Goal: Navigation & Orientation: Find specific page/section

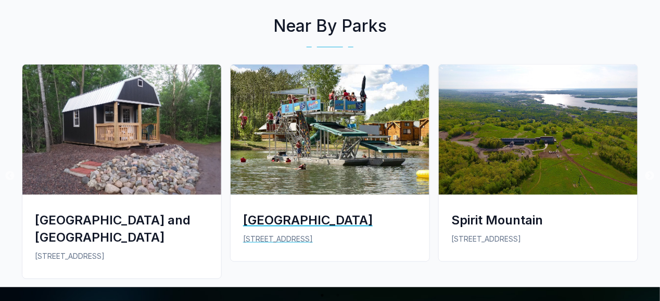
scroll to position [1405, 0]
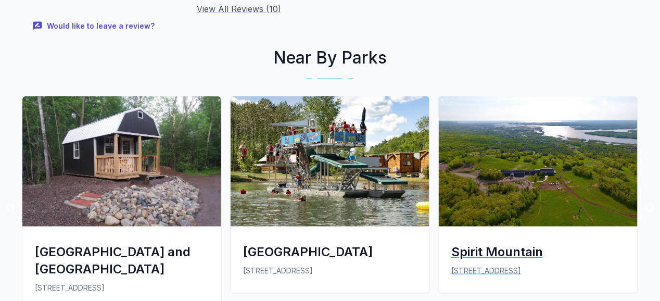
click at [506, 243] on div "Spirit Mountain" at bounding box center [538, 251] width 174 height 17
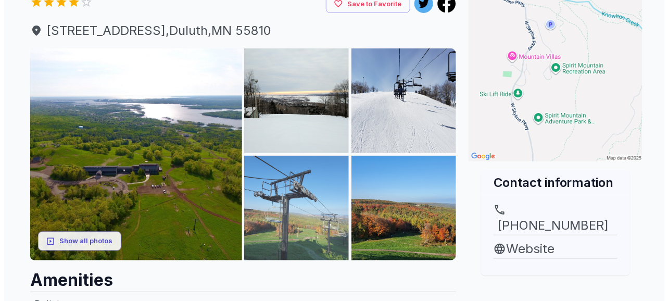
scroll to position [104, 0]
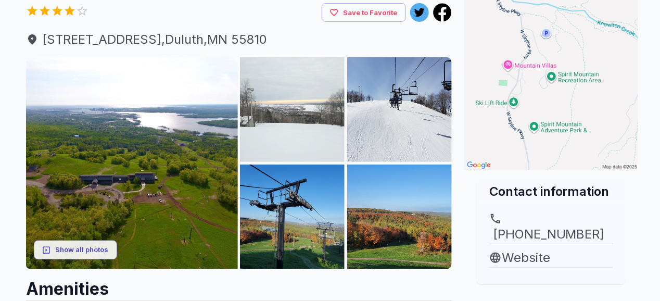
click at [286, 127] on img at bounding box center [292, 109] width 105 height 105
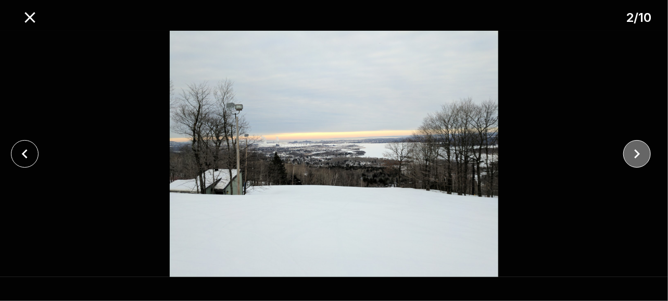
click at [640, 153] on icon "close" at bounding box center [637, 154] width 18 height 18
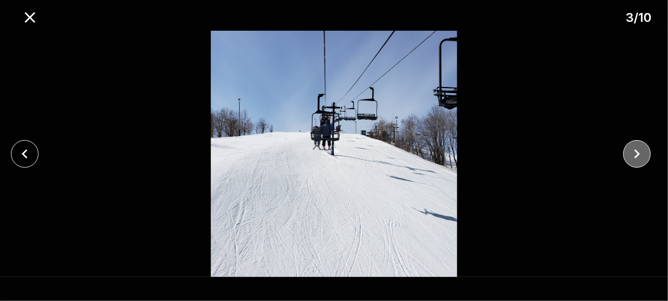
click at [640, 153] on icon "close" at bounding box center [637, 154] width 18 height 18
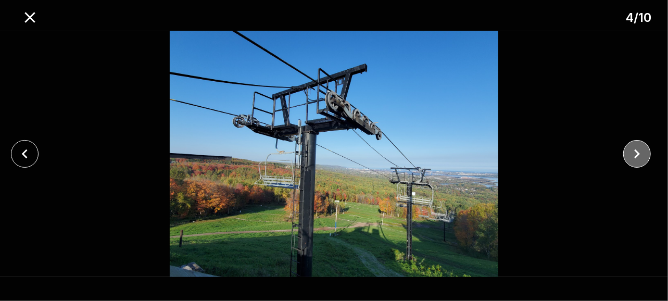
click at [640, 153] on icon "close" at bounding box center [637, 154] width 18 height 18
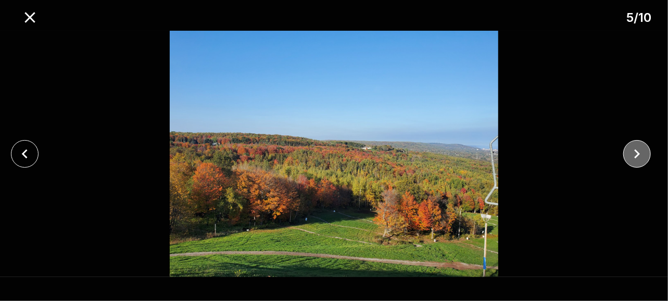
click at [640, 153] on icon "close" at bounding box center [637, 154] width 18 height 18
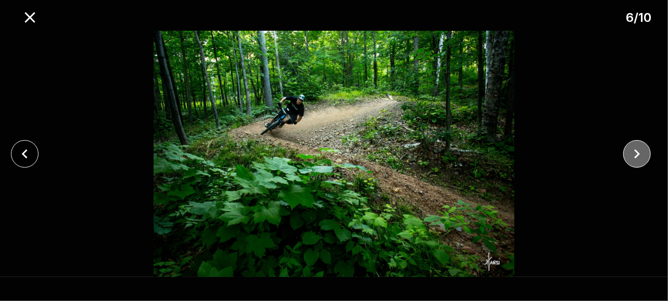
click at [640, 153] on icon "close" at bounding box center [637, 154] width 18 height 18
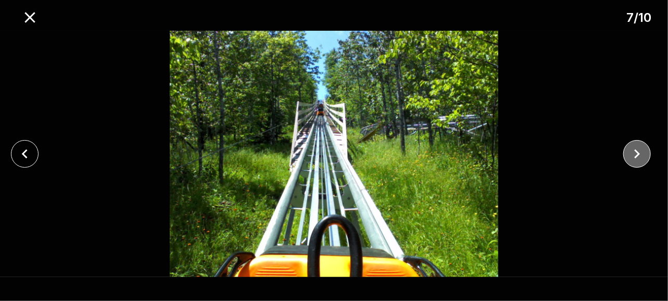
click at [640, 153] on icon "close" at bounding box center [637, 154] width 18 height 18
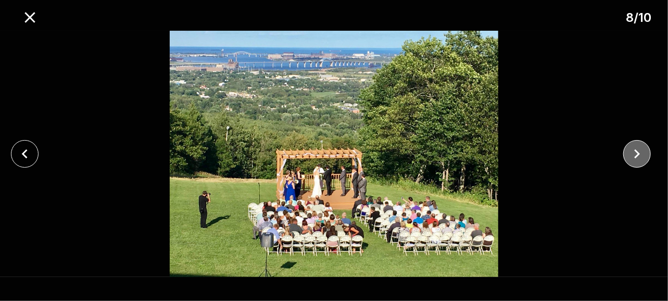
click at [640, 153] on icon "close" at bounding box center [637, 154] width 18 height 18
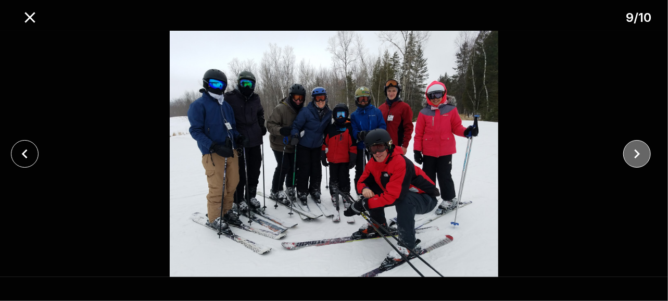
click at [640, 153] on icon "close" at bounding box center [637, 154] width 18 height 18
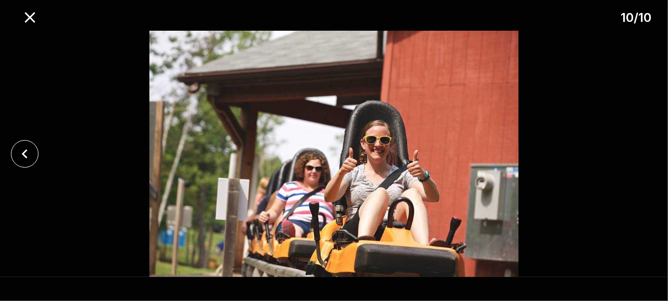
click at [640, 153] on div at bounding box center [334, 154] width 668 height 246
click at [21, 155] on icon "close" at bounding box center [25, 154] width 18 height 18
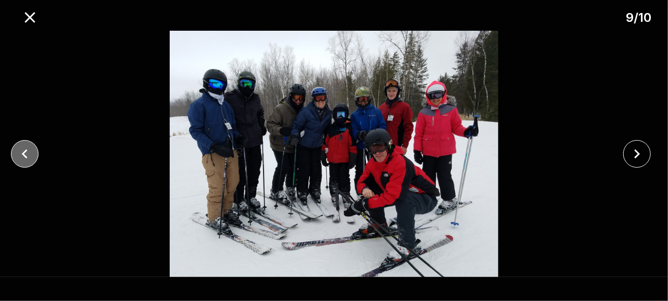
click at [21, 155] on icon "close" at bounding box center [25, 154] width 18 height 18
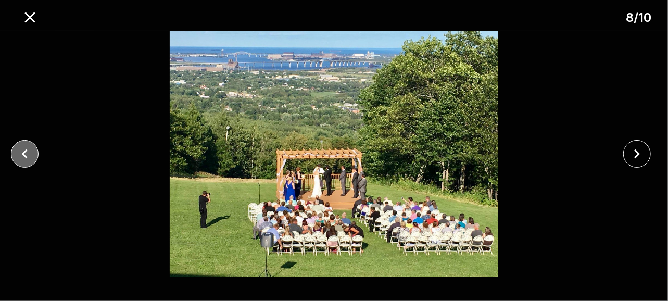
click at [21, 155] on icon "close" at bounding box center [25, 154] width 18 height 18
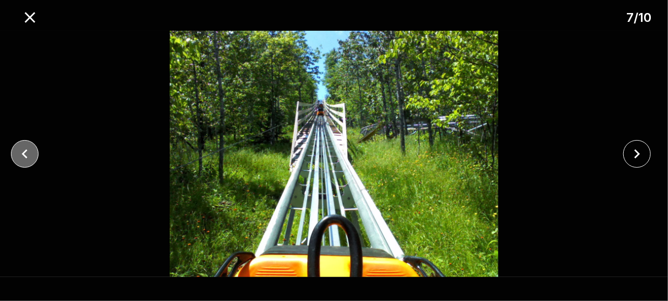
click at [21, 155] on icon "close" at bounding box center [25, 154] width 18 height 18
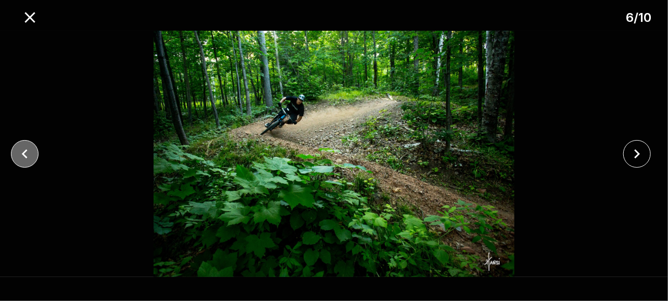
click at [21, 155] on icon "close" at bounding box center [25, 154] width 18 height 18
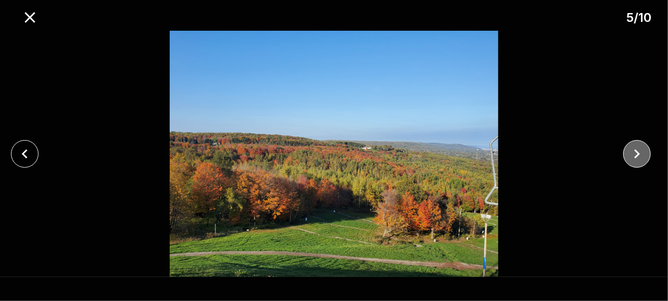
click at [629, 157] on icon "close" at bounding box center [637, 154] width 18 height 18
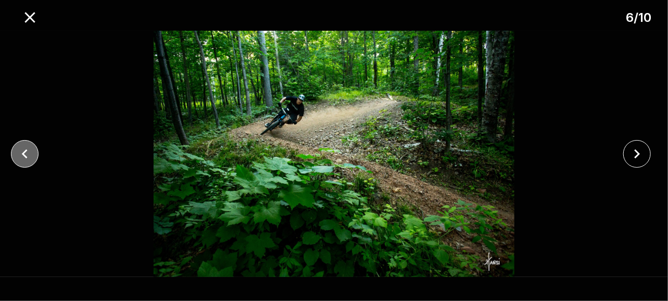
click at [28, 156] on icon "close" at bounding box center [25, 154] width 18 height 18
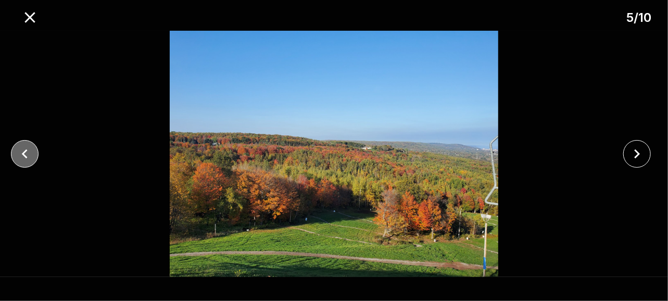
click at [28, 156] on icon "close" at bounding box center [25, 154] width 18 height 18
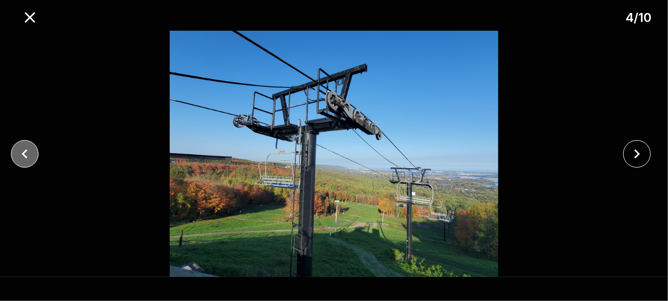
click at [28, 156] on icon "close" at bounding box center [25, 154] width 18 height 18
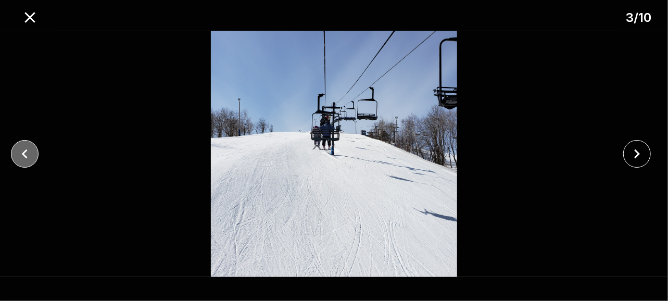
click at [28, 156] on icon "close" at bounding box center [25, 154] width 18 height 18
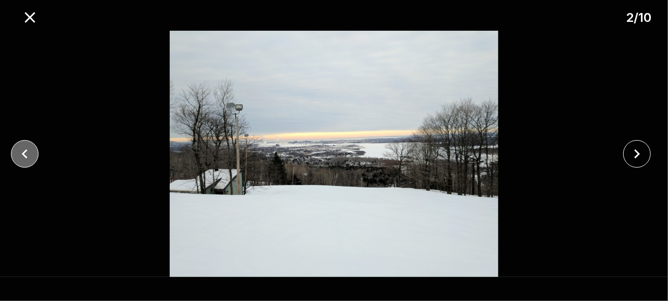
click at [28, 156] on icon "close" at bounding box center [25, 154] width 18 height 18
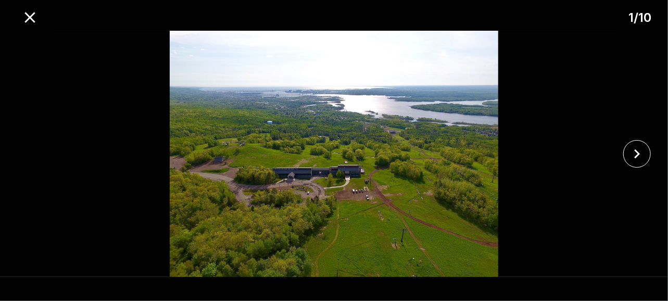
click at [28, 156] on div at bounding box center [334, 154] width 668 height 246
